Goal: Task Accomplishment & Management: Complete application form

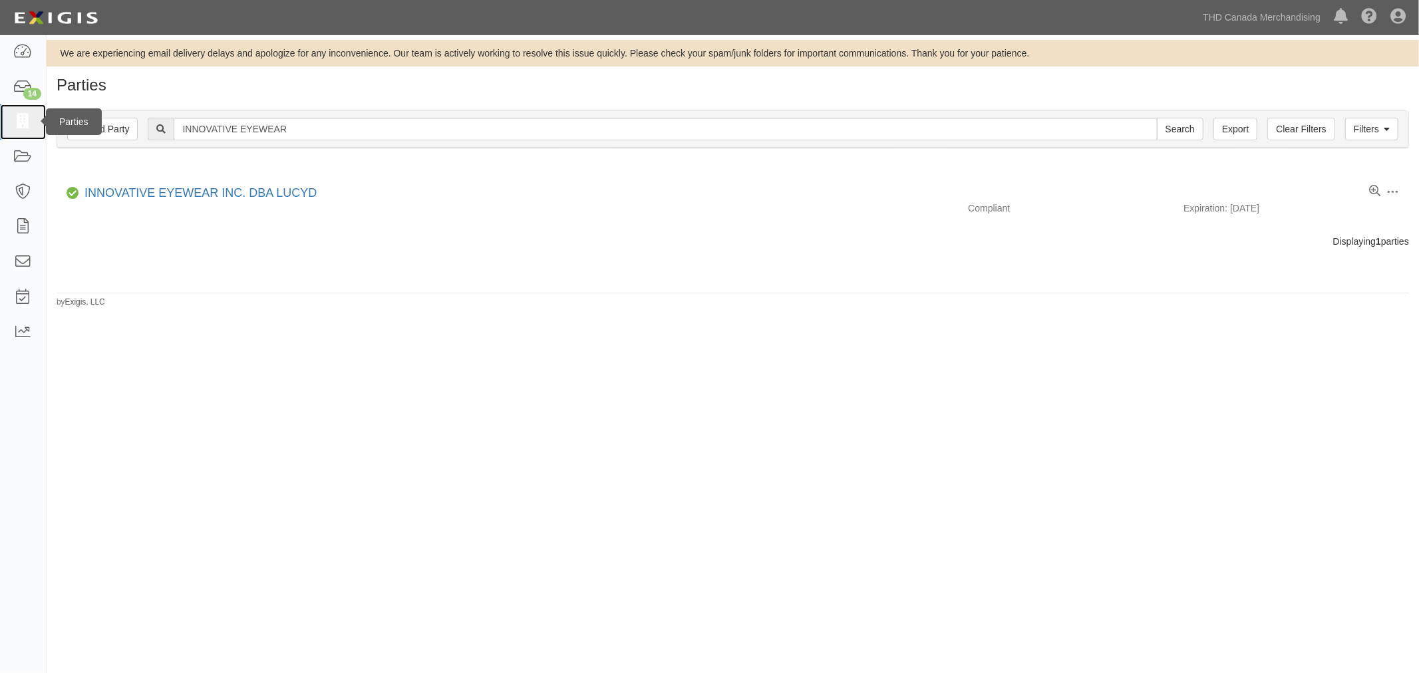
click at [27, 128] on icon at bounding box center [22, 121] width 19 height 15
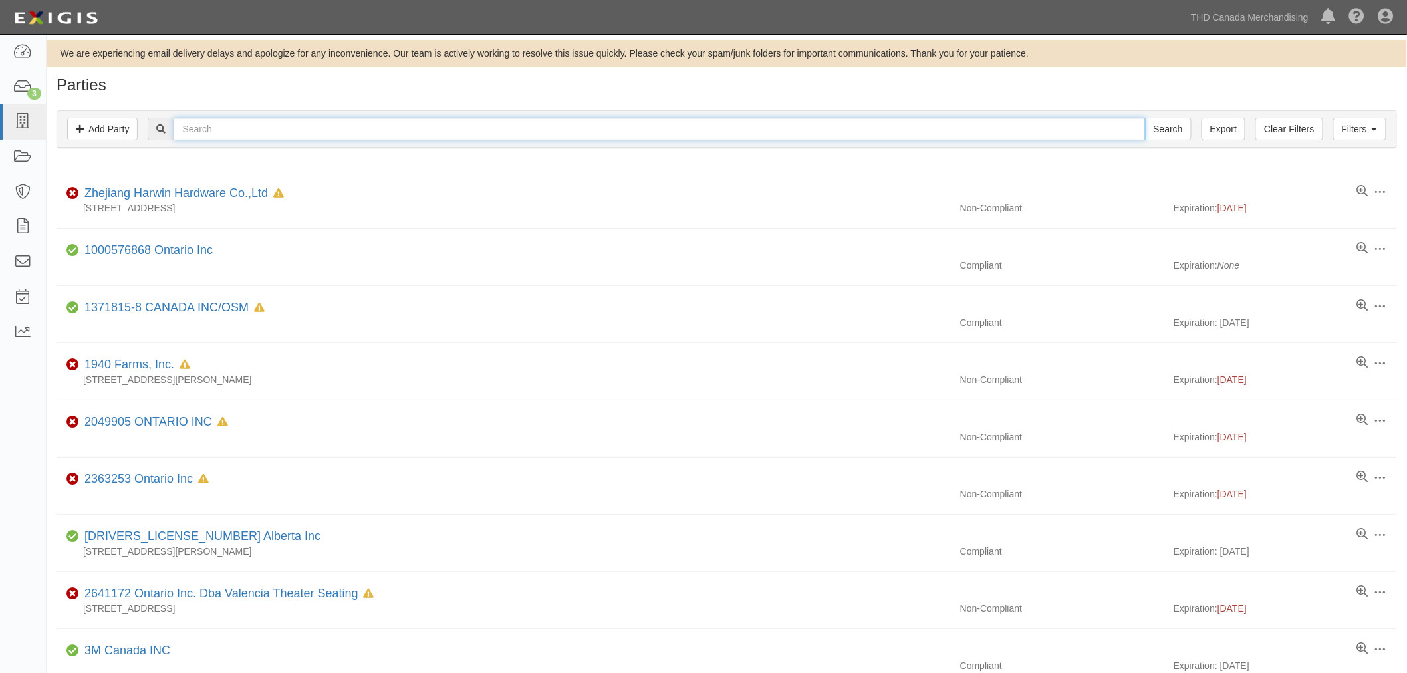
drag, startPoint x: 563, startPoint y: 142, endPoint x: 564, endPoint y: 136, distance: 6.8
paste input "[PERSON_NAME] UPT"
type input "[PERSON_NAME] UPT"
click at [1162, 133] on input "Search" at bounding box center [1168, 129] width 47 height 23
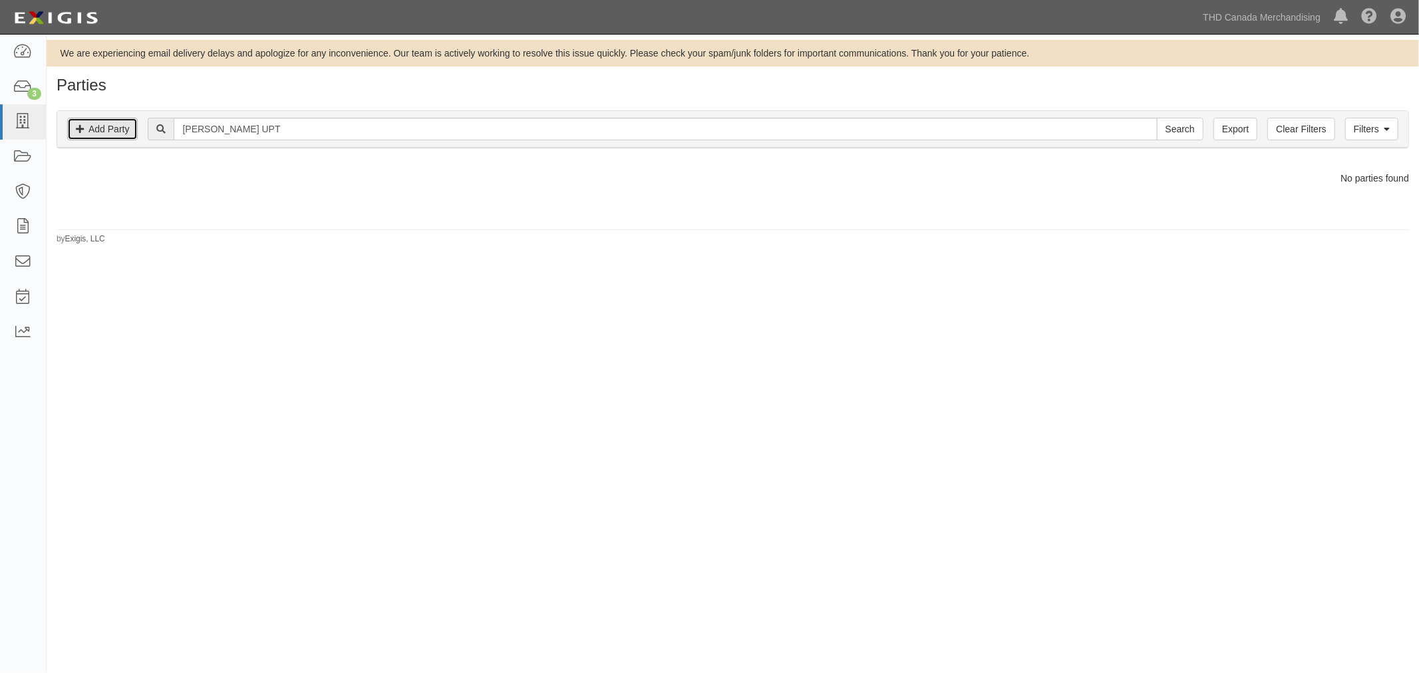
click at [103, 122] on link "Add Party" at bounding box center [102, 129] width 70 height 23
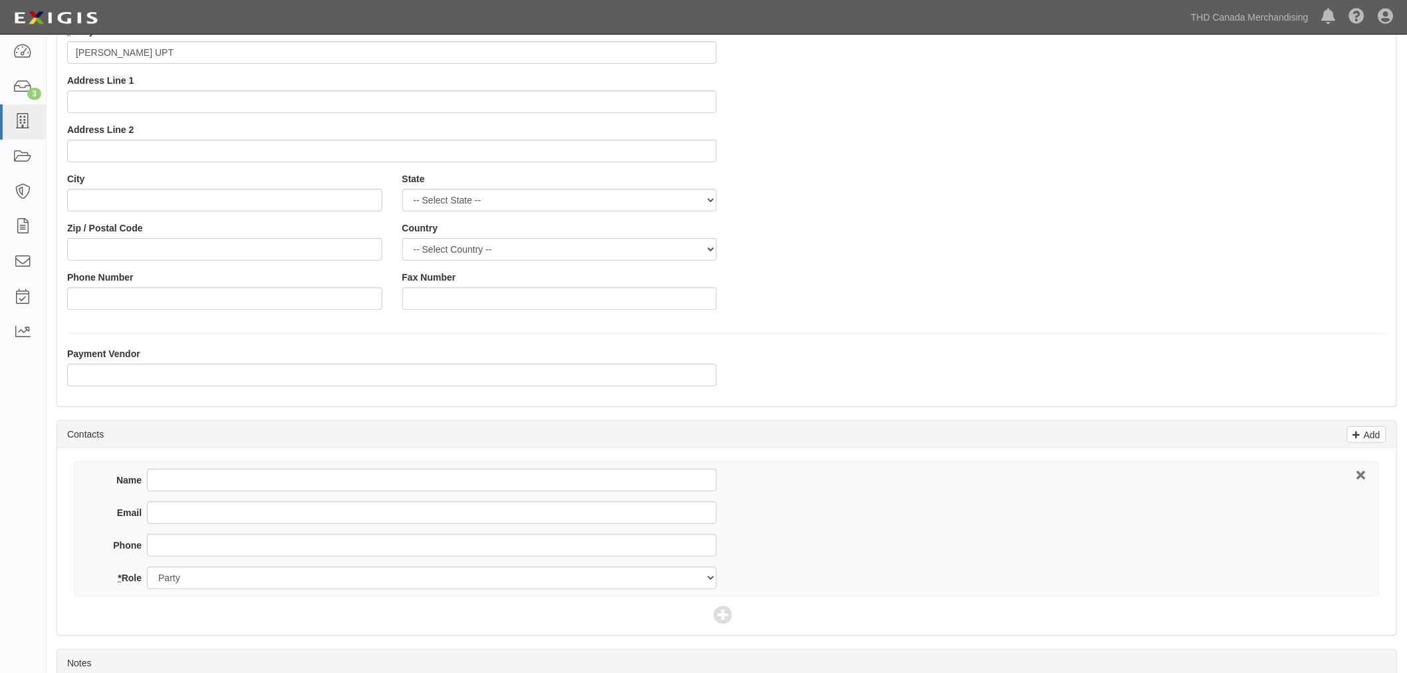
scroll to position [148, 0]
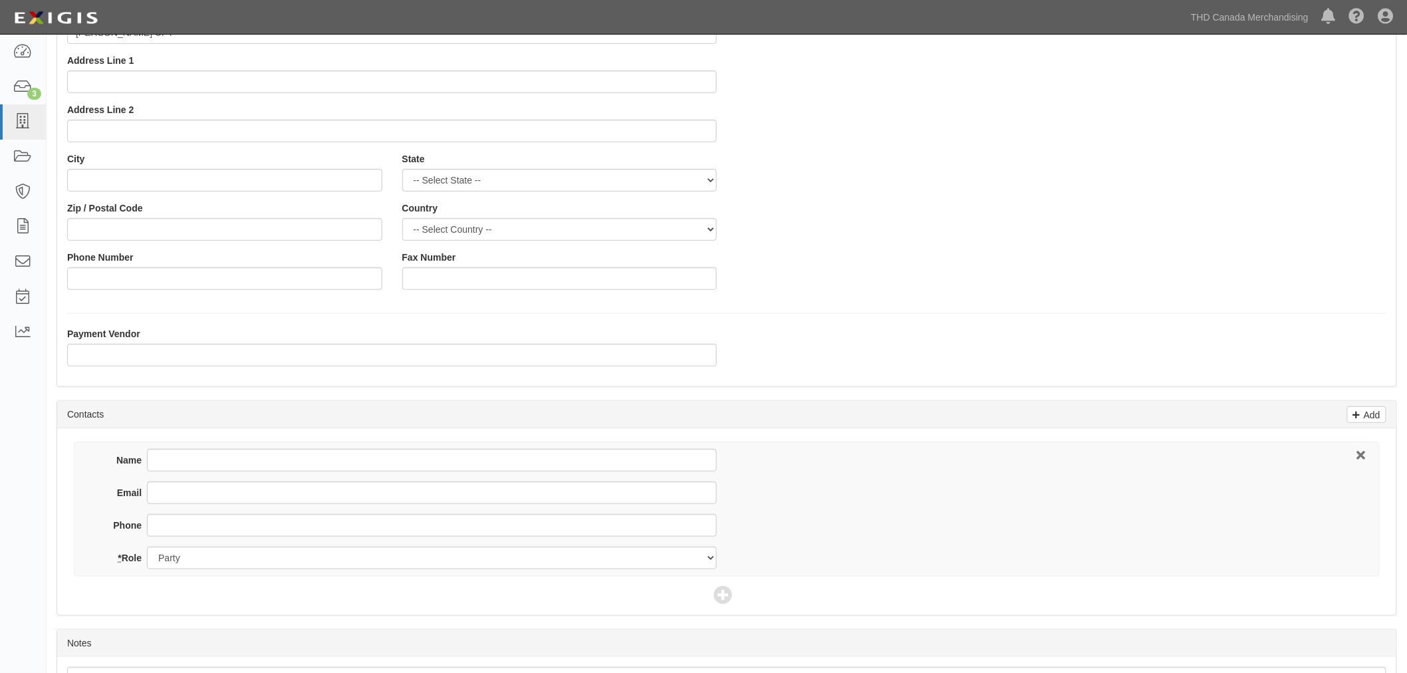
type input "[PERSON_NAME] UPT"
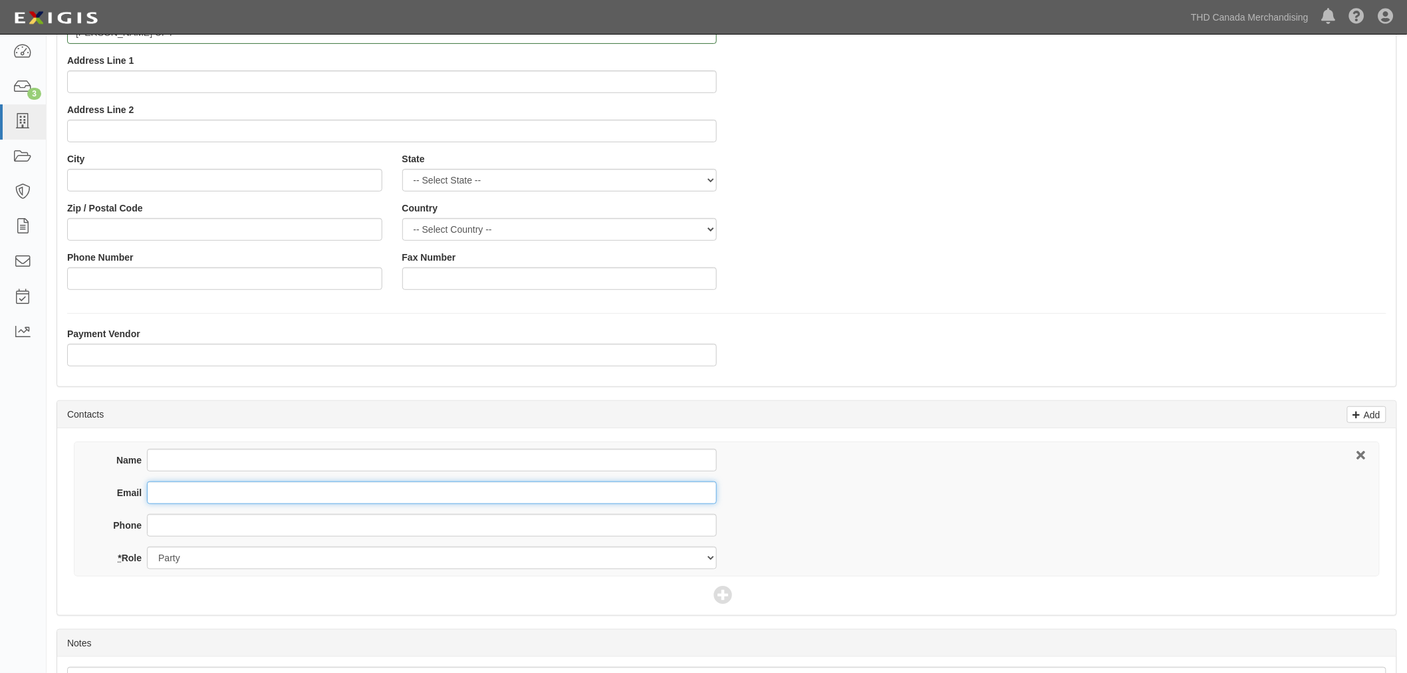
paste input "pscioblowski@belangerfaucets.com"
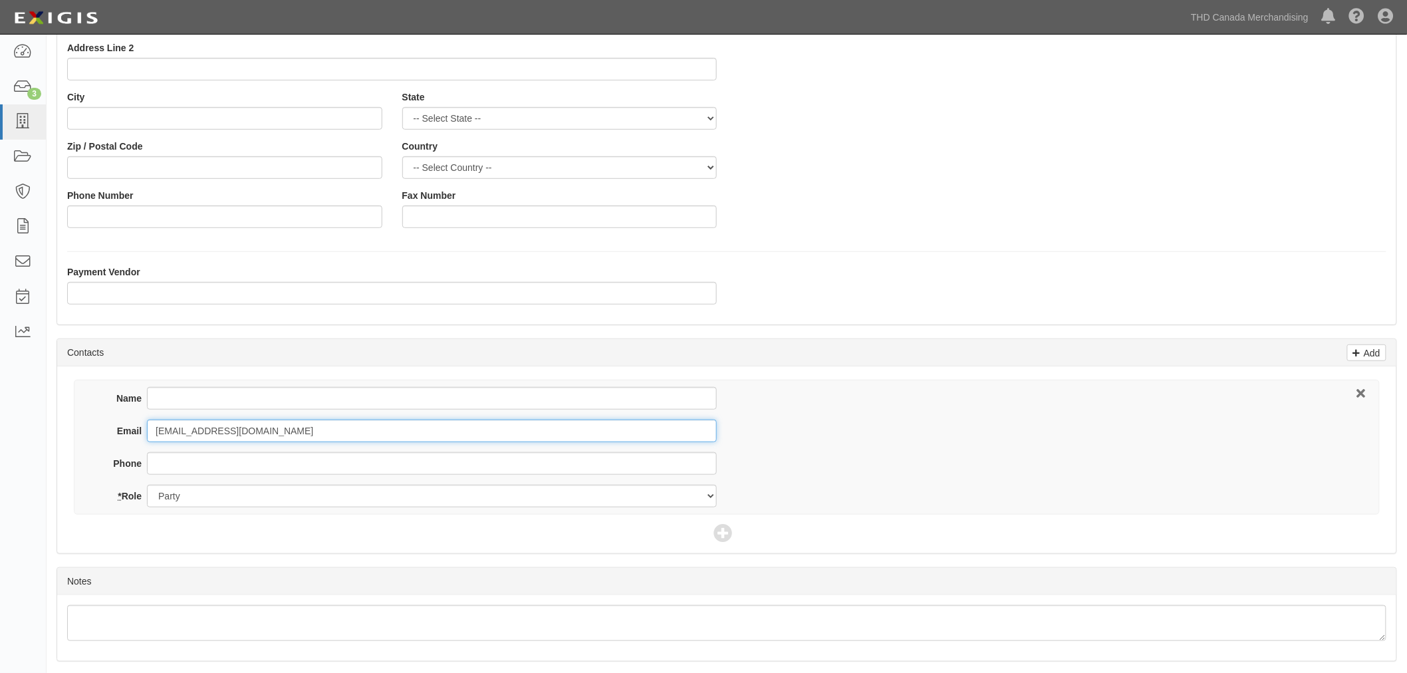
scroll to position [254, 0]
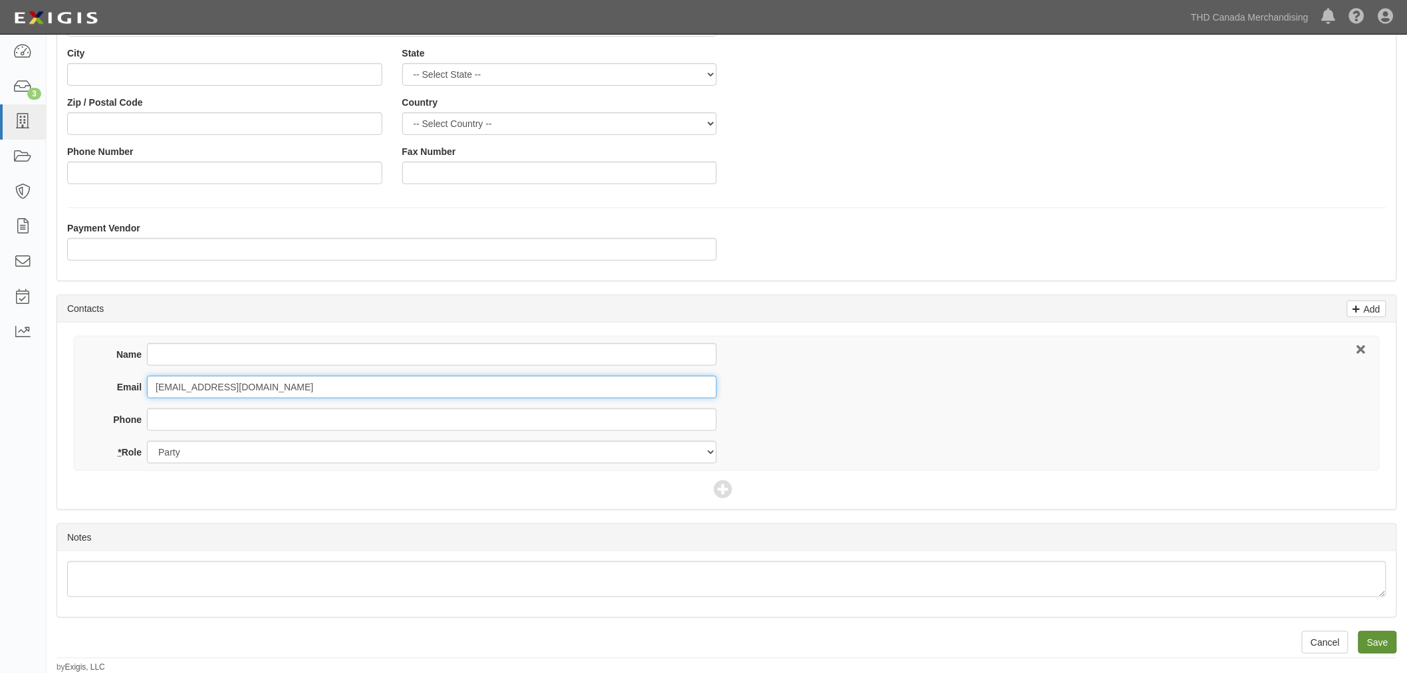
type input "pscioblowski@belangerfaucets.com"
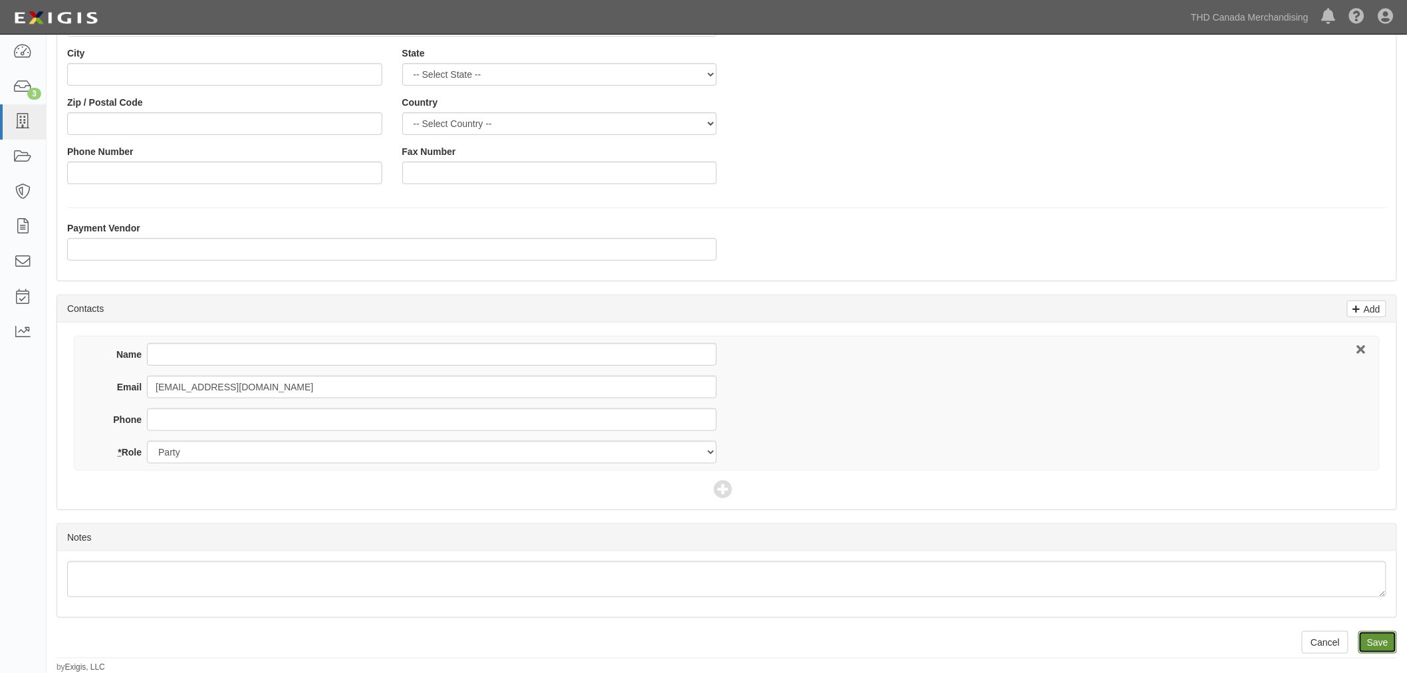
click at [1372, 648] on input "Save" at bounding box center [1378, 642] width 39 height 23
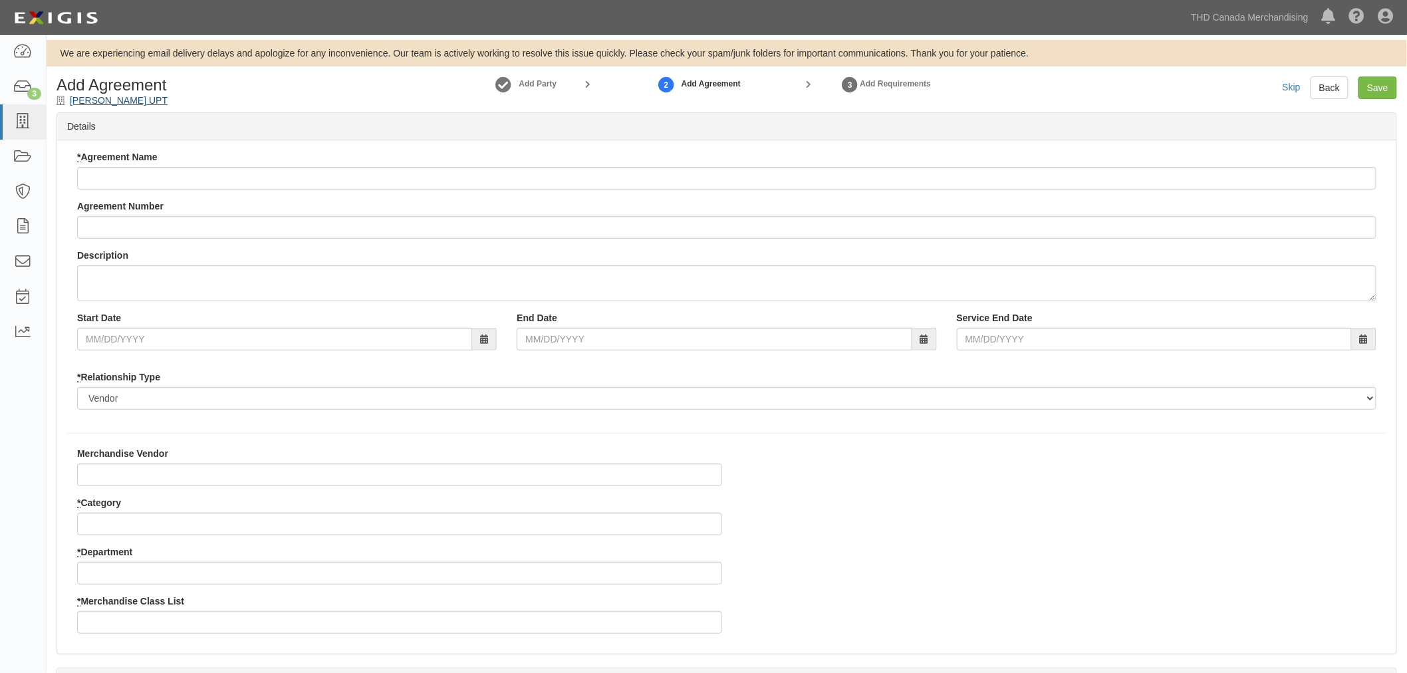
drag, startPoint x: 136, startPoint y: 102, endPoint x: 111, endPoint y: 101, distance: 25.3
click at [130, 102] on div "Add Agreement Belanger UPT" at bounding box center [217, 91] width 341 height 31
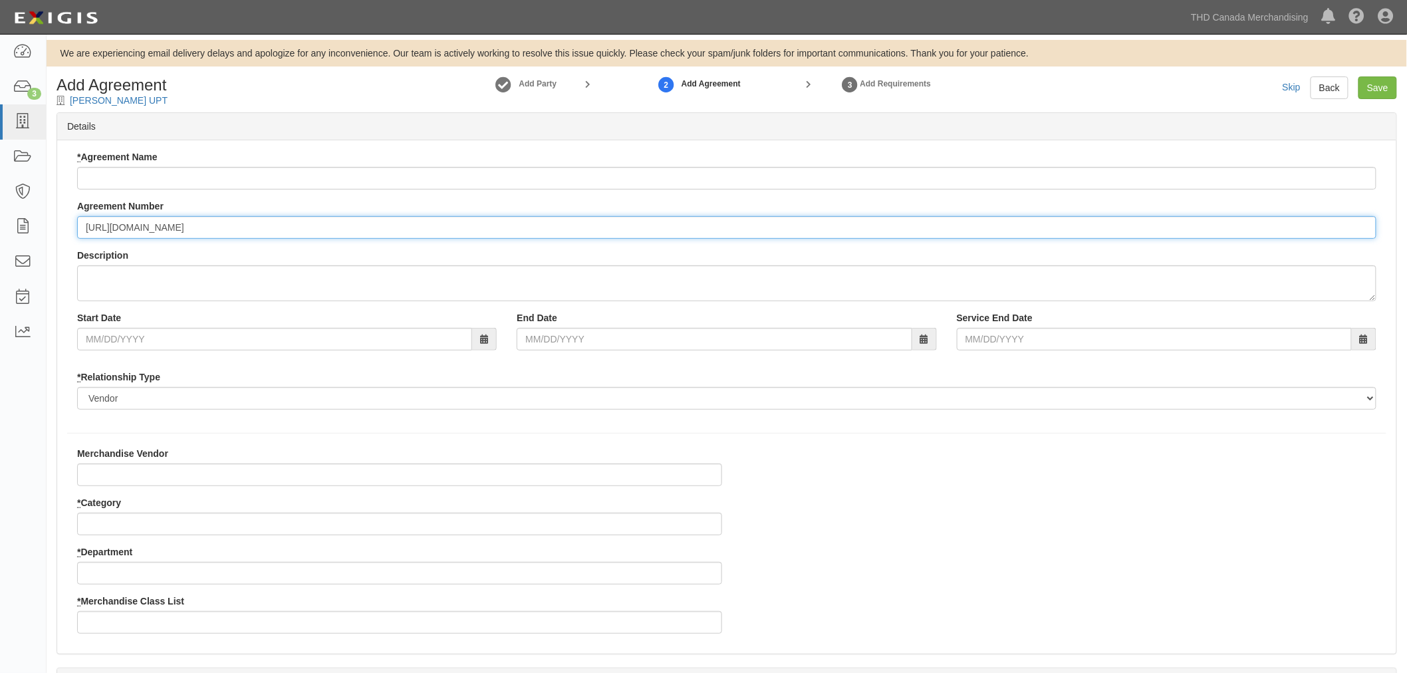
type input "https://thdcanadamerchandising.complianz.com/parties/belangerupt"
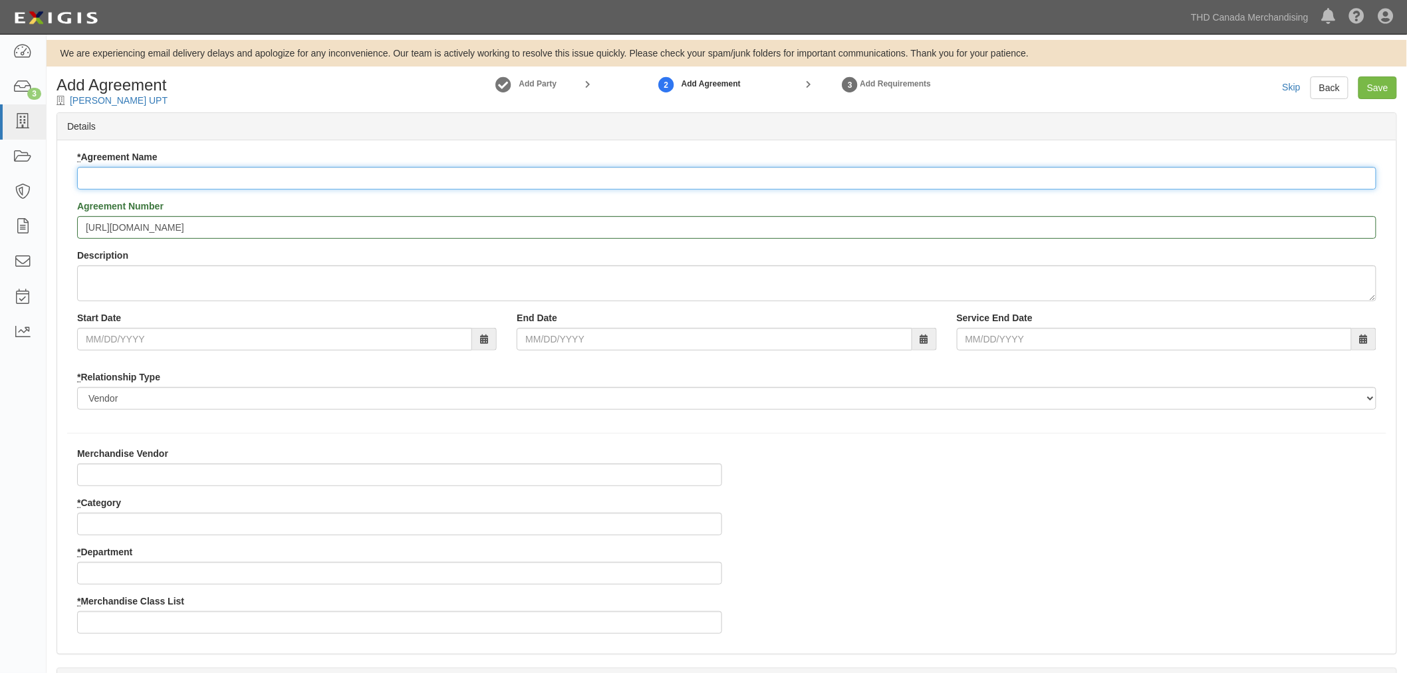
click at [142, 174] on input "* Agreement Name" at bounding box center [726, 178] width 1299 height 23
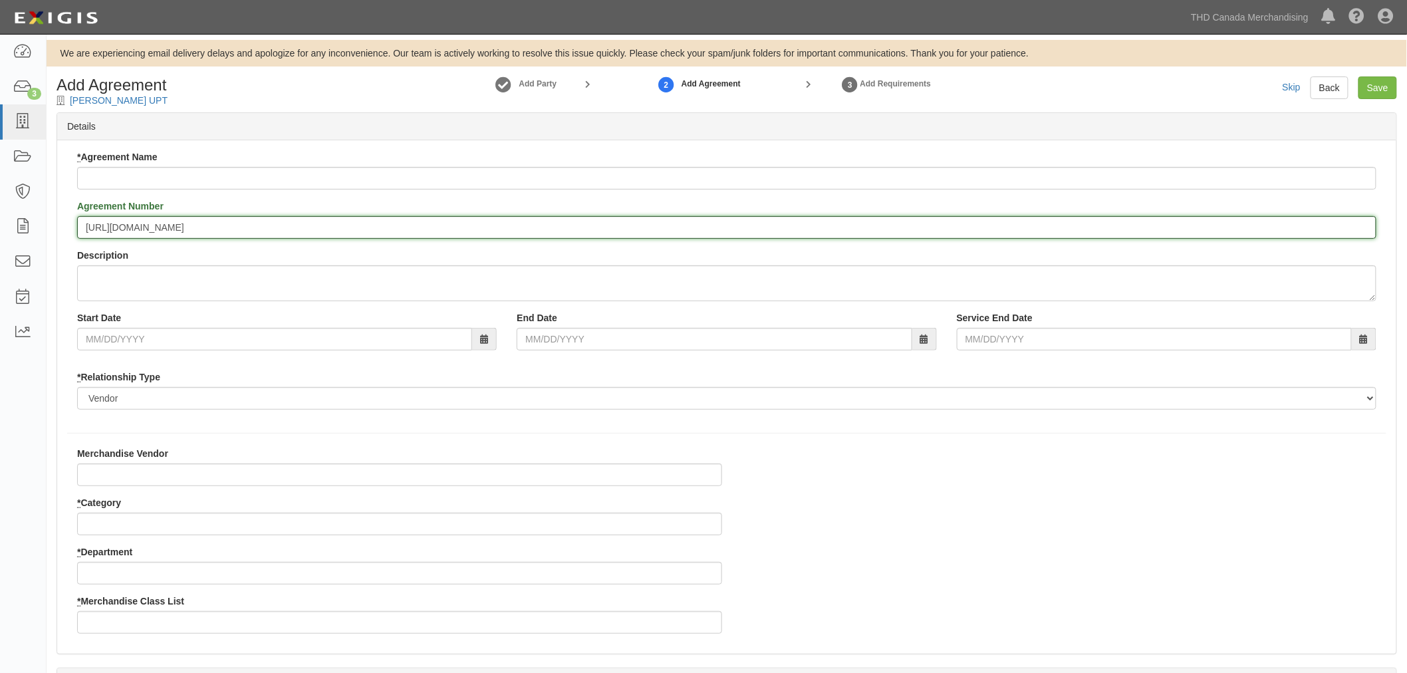
drag, startPoint x: 409, startPoint y: 223, endPoint x: 50, endPoint y: 216, distance: 359.2
click at [50, 216] on div "Add Agreement Belanger UPT Add Party 2 Add Agreement 3 Add Requirements Skip Ba…" at bounding box center [727, 621] width 1361 height 1090
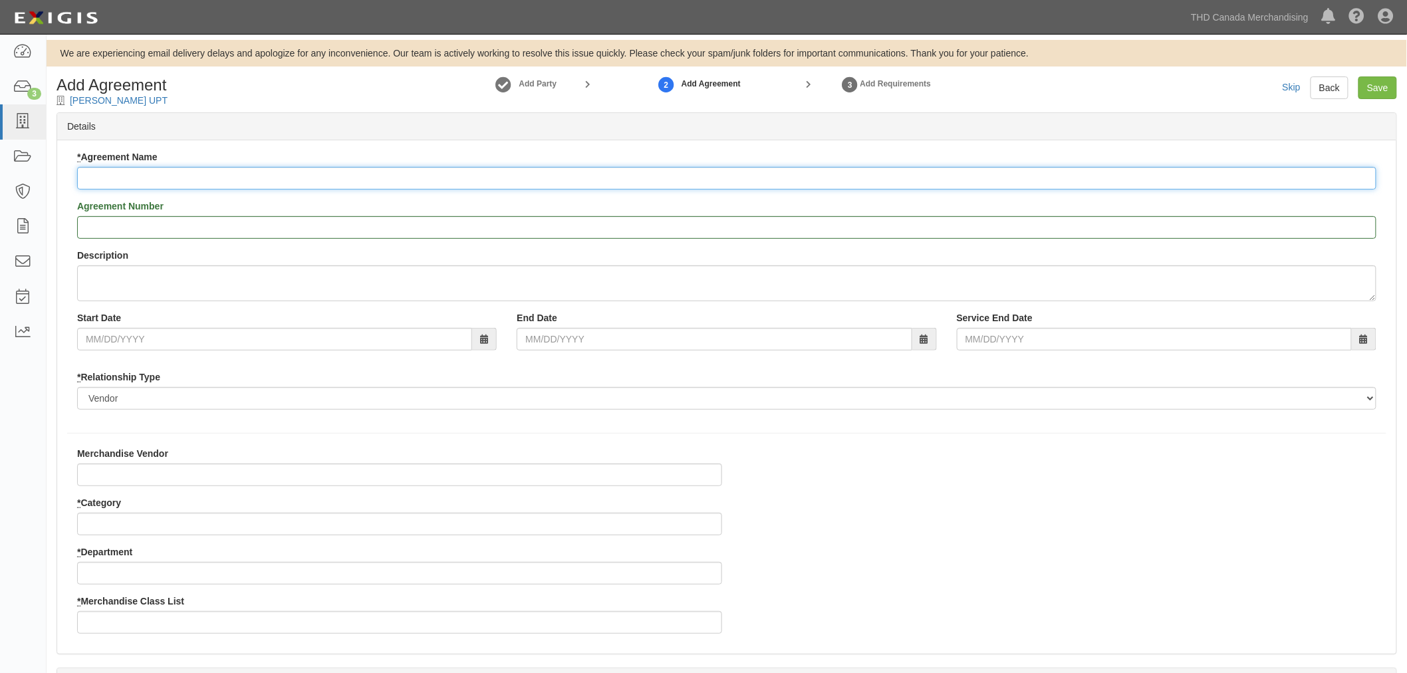
click at [138, 176] on input "* Agreement Name" at bounding box center [726, 178] width 1299 height 23
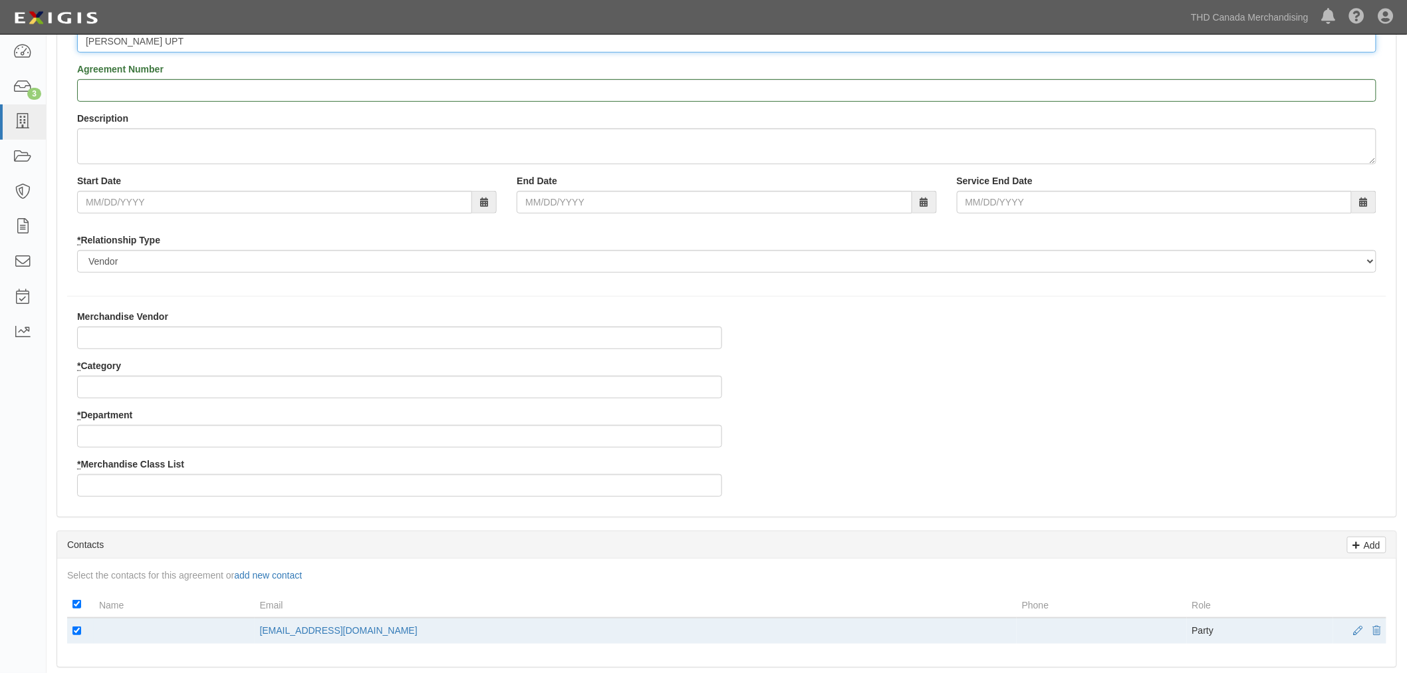
scroll to position [148, 0]
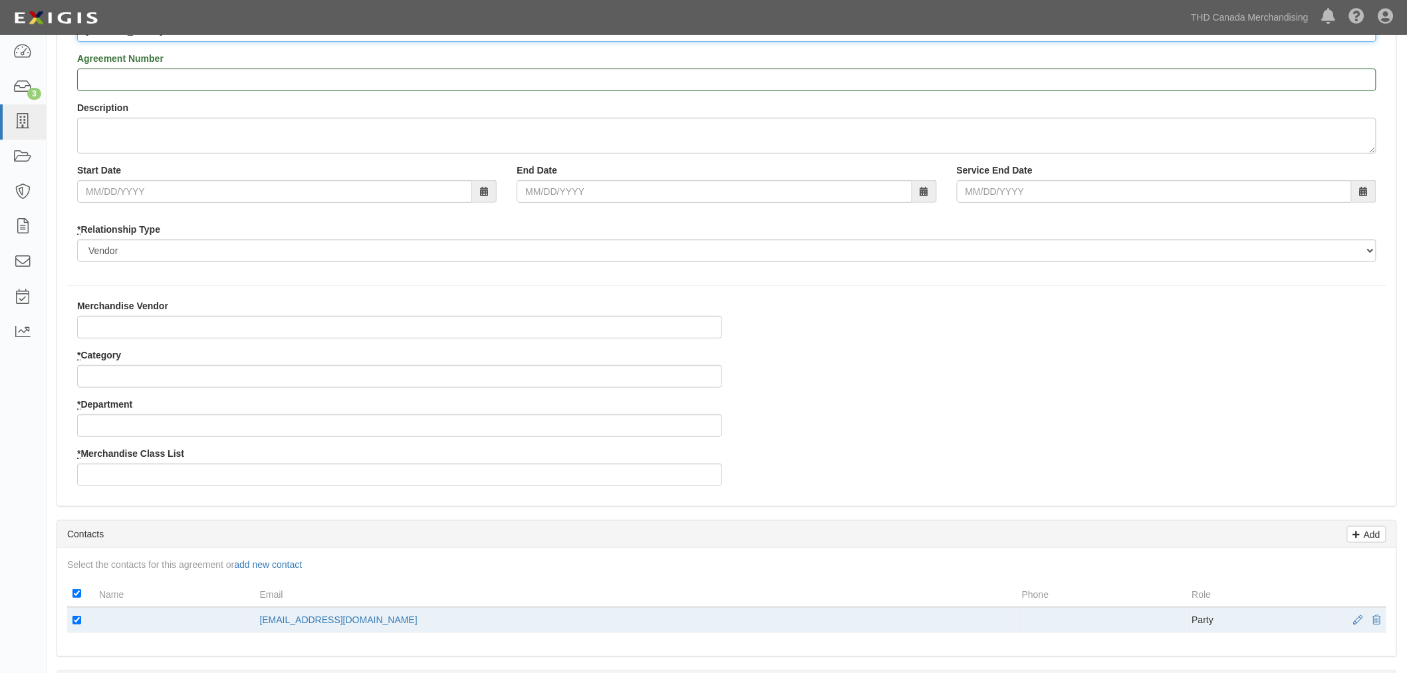
type input "[PERSON_NAME] UPT"
click at [184, 375] on input "* Category" at bounding box center [399, 376] width 645 height 23
type input "8"
type input "28"
type input "0"
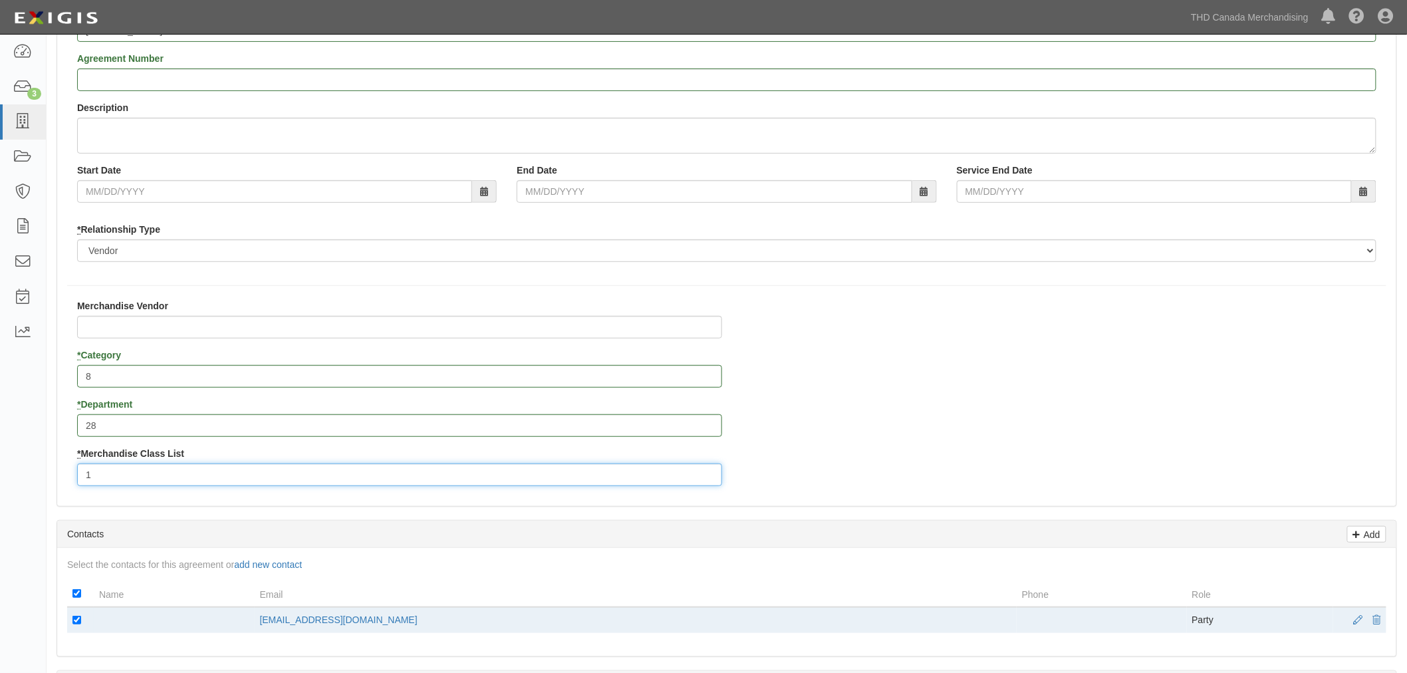
type input "1"
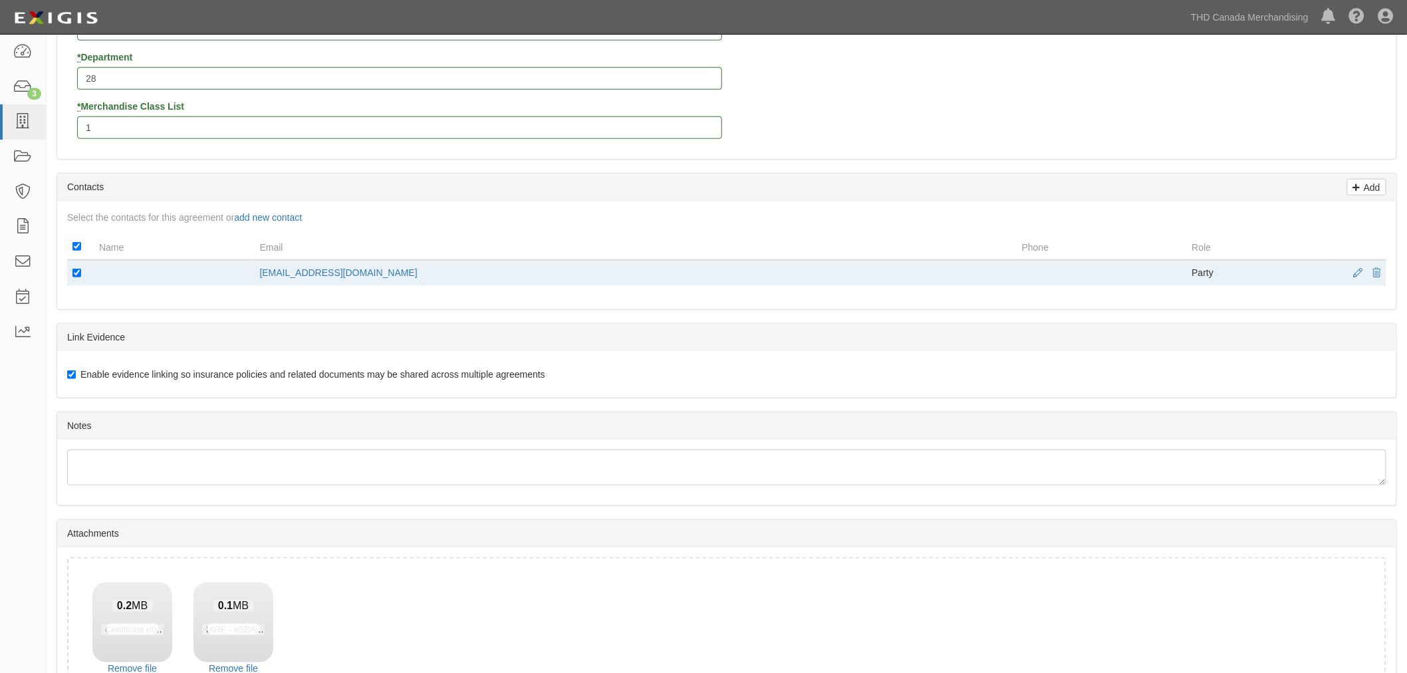
scroll to position [590, 0]
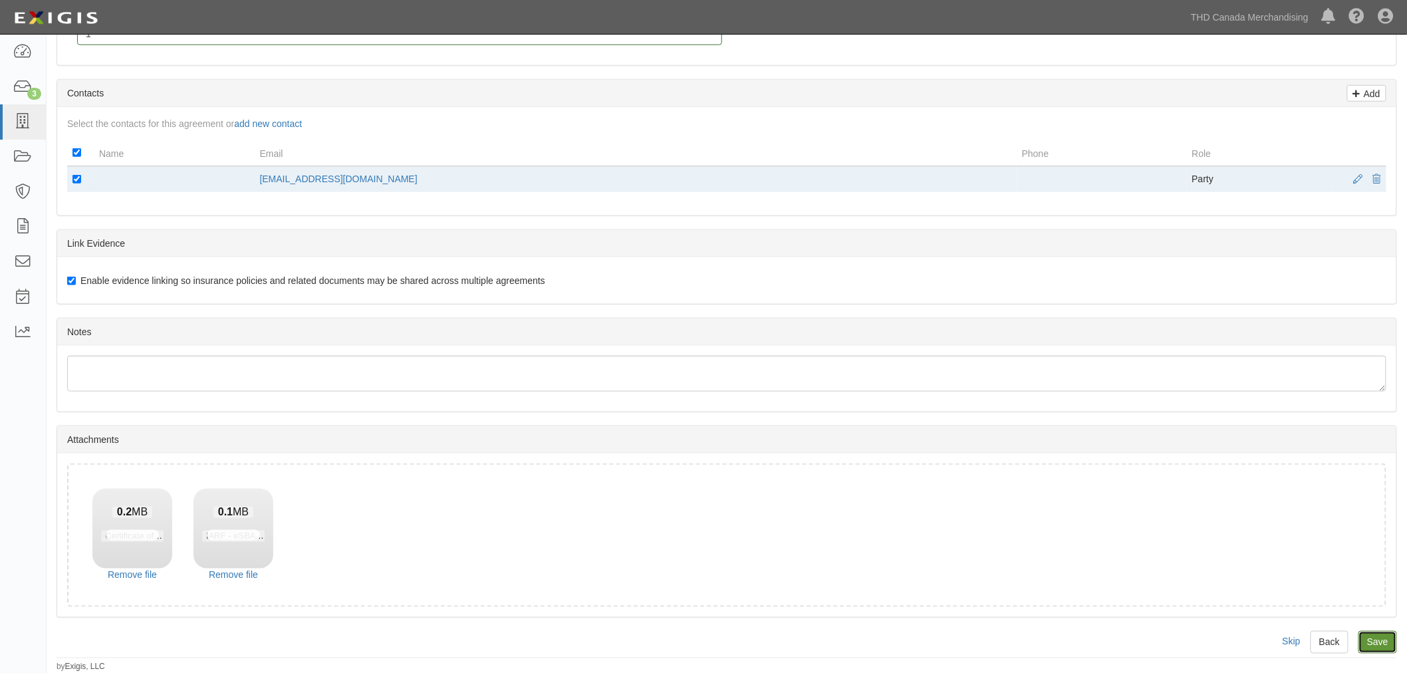
click at [1372, 643] on input "Save" at bounding box center [1378, 642] width 39 height 23
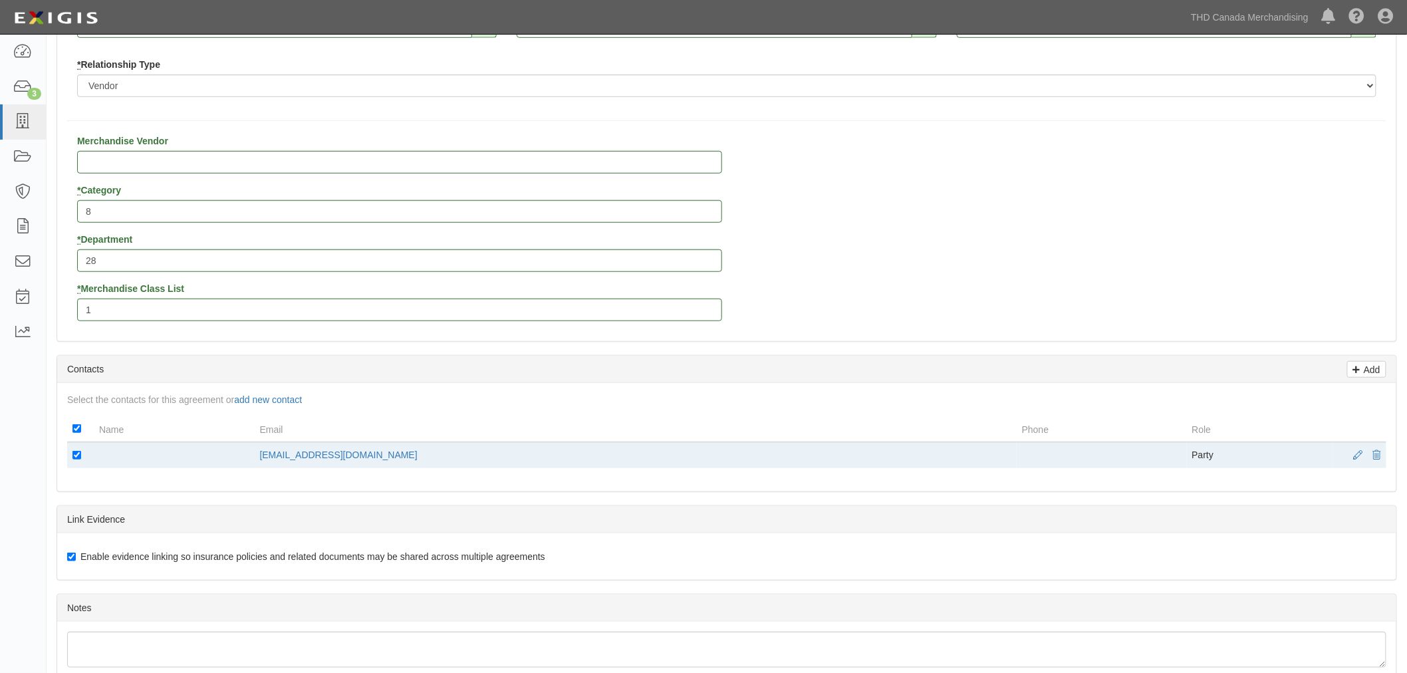
scroll to position [295, 0]
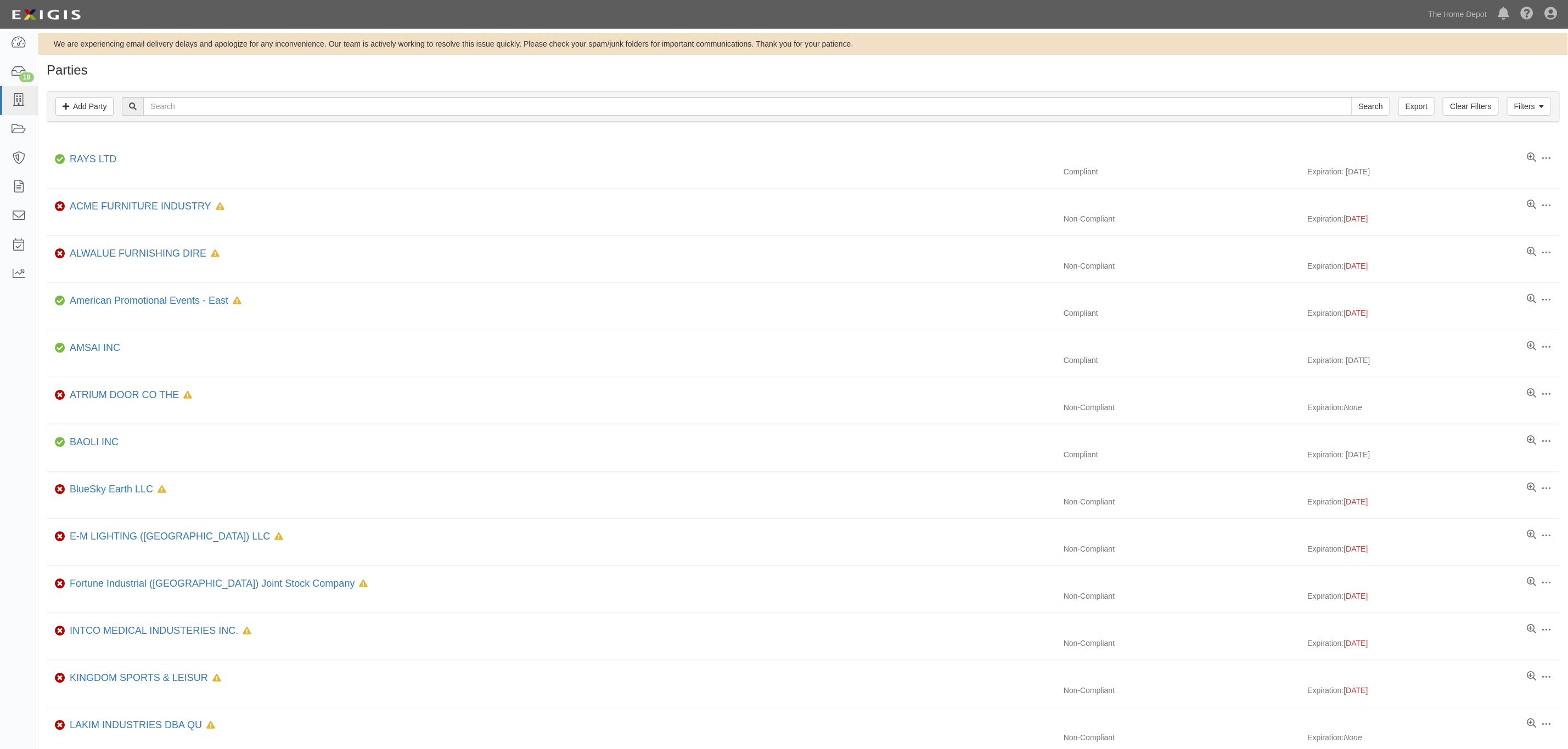
click at [451, 94] on div "Filters Add Party Clear Filters Export Search Filters" at bounding box center [803, 106] width 1512 height 31
click at [448, 127] on div "Filters Add Party Clear Filters Export Search Filters Compliance Status Complia…" at bounding box center [803, 107] width 1529 height 50
click at [448, 112] on input "text" at bounding box center [748, 106] width 1208 height 19
type input "ainfox"
click at [1352, 97] on input "Search" at bounding box center [1371, 106] width 39 height 19
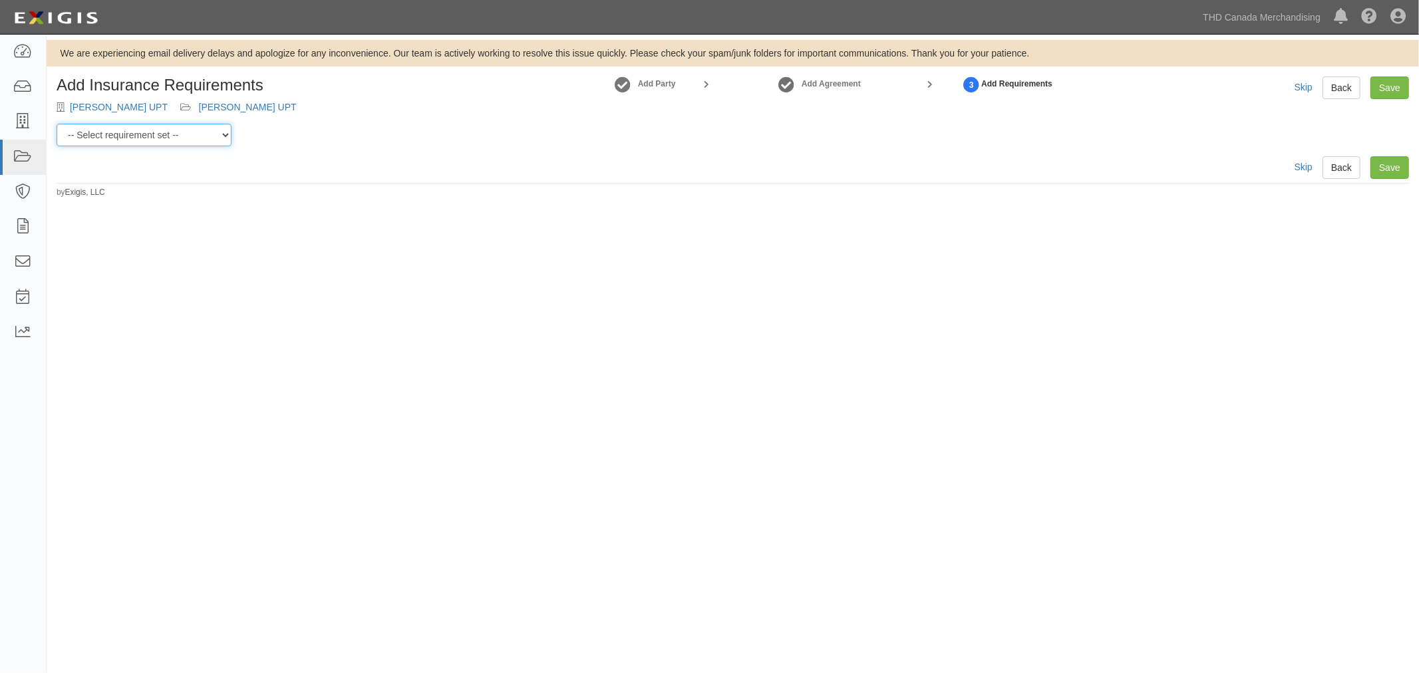
click at [144, 131] on select "-- Select requirement set -- $20M GL (Canadian Supplier) $20M GL (Non-Canadian …" at bounding box center [144, 135] width 175 height 23
click at [214, 144] on select "-- Select requirement set -- $20M GL (Canadian Supplier) $20M GL (Non-Canadian …" at bounding box center [144, 135] width 175 height 23
select select "37050"
click at [57, 124] on select "-- Select requirement set -- $20M GL (Canadian Supplier) $20M GL (Non-Canadian …" at bounding box center [144, 135] width 175 height 23
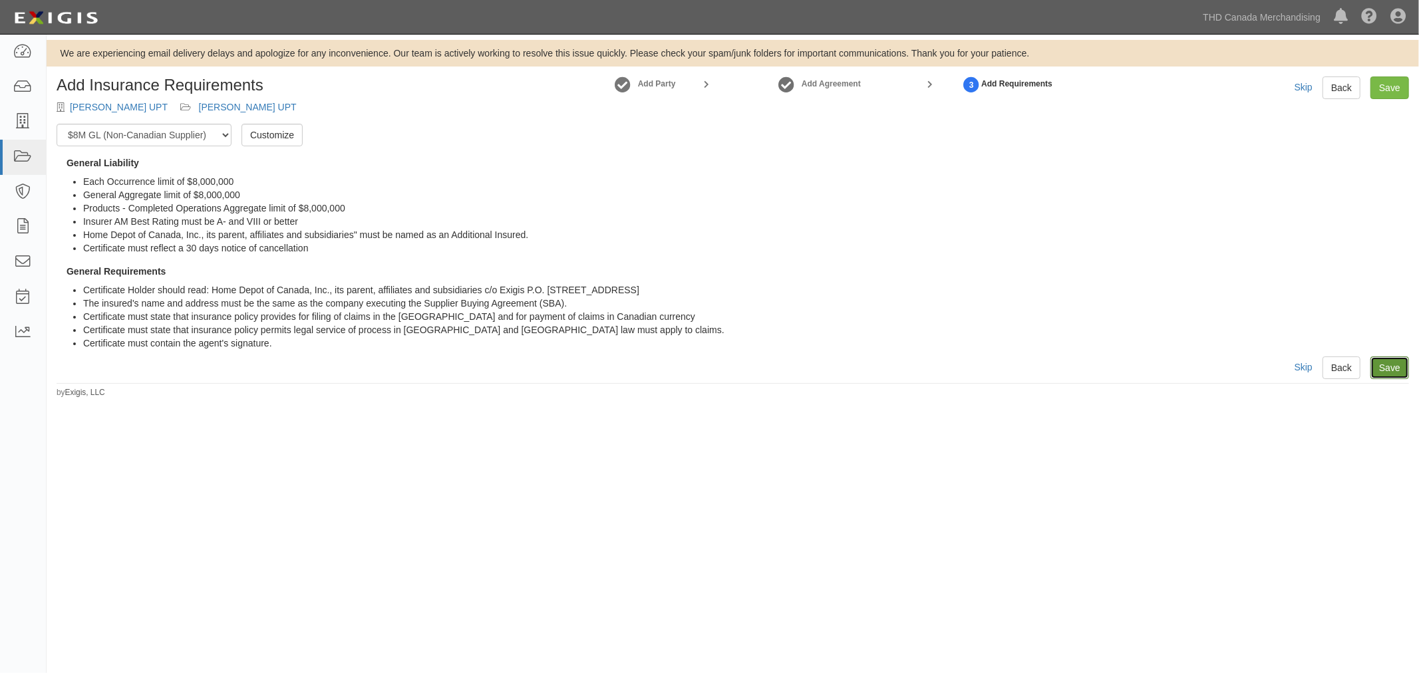
click at [1381, 368] on link "Save" at bounding box center [1389, 367] width 39 height 23
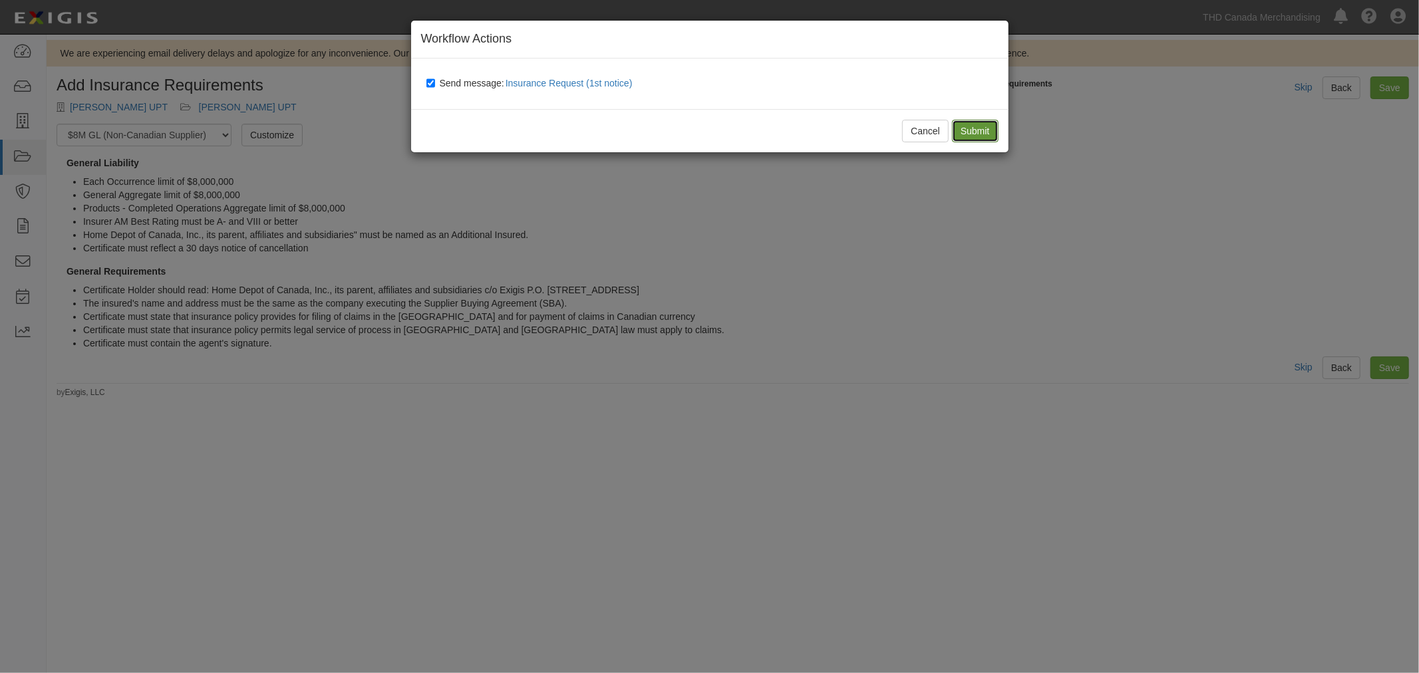
click at [962, 124] on input "Submit" at bounding box center [975, 131] width 47 height 23
